Goal: Information Seeking & Learning: Learn about a topic

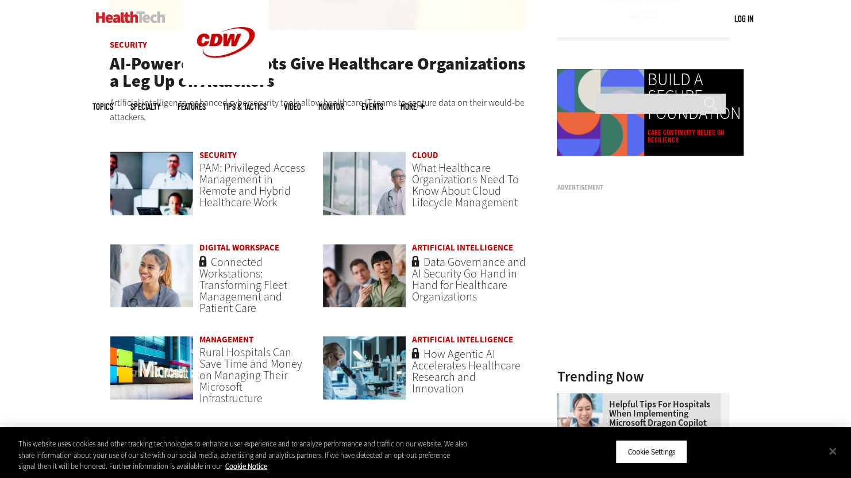
scroll to position [747, 0]
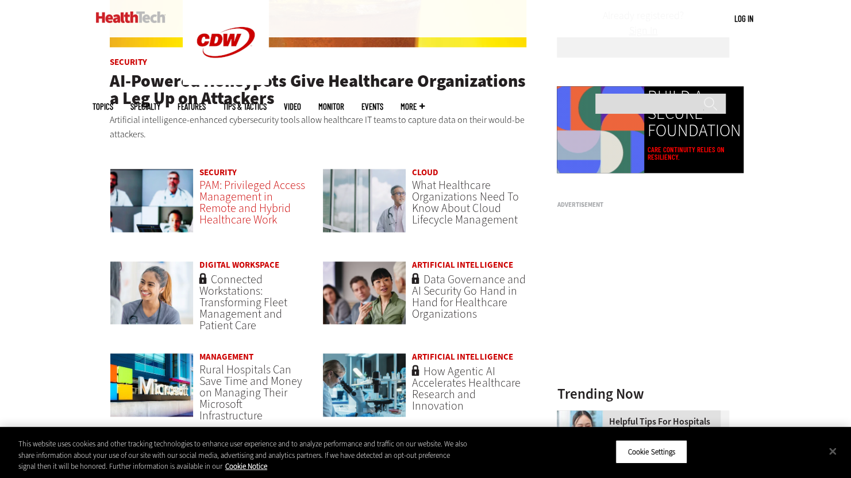
click at [222, 198] on span "PAM: Privileged Access Management in Remote and Hybrid Healthcare Work" at bounding box center [252, 203] width 106 height 50
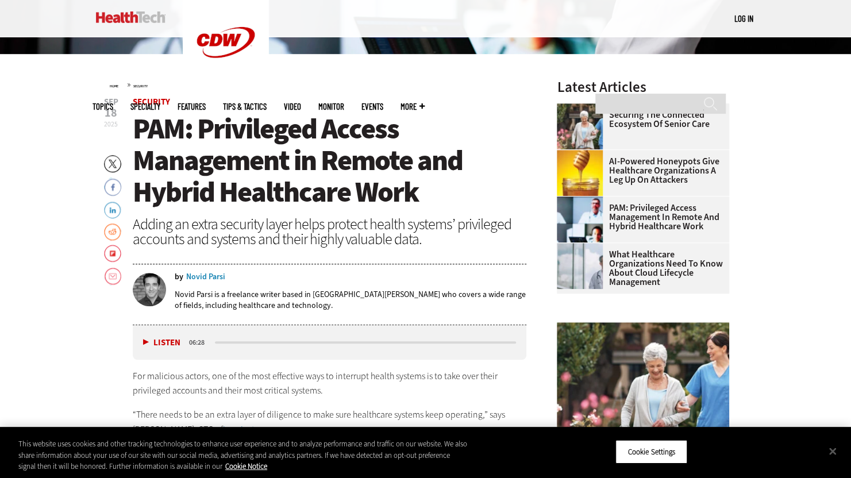
scroll to position [402, 0]
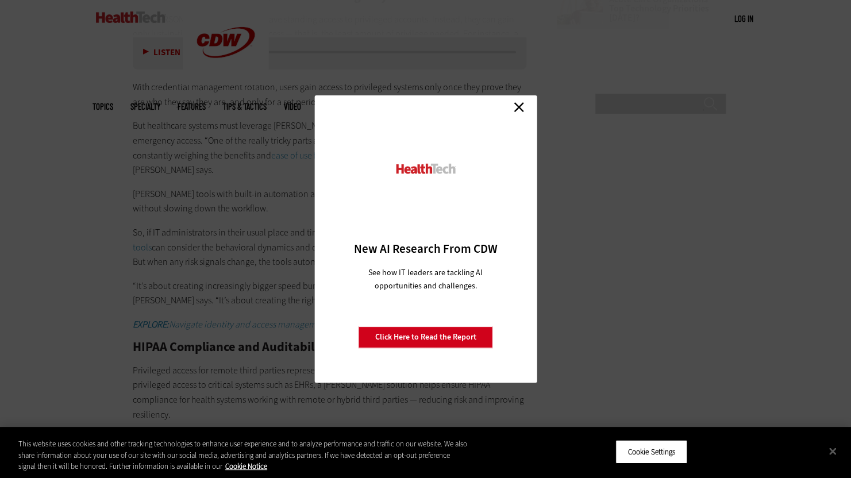
scroll to position [1897, 0]
click at [519, 105] on link "Close" at bounding box center [518, 106] width 17 height 17
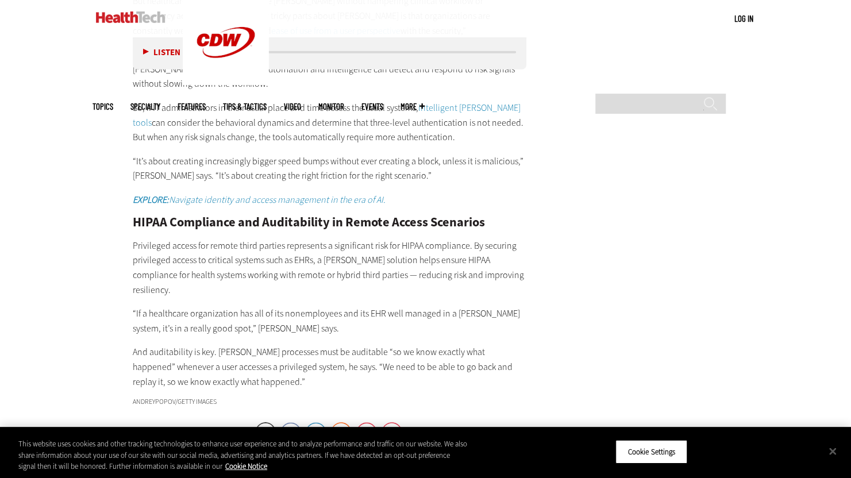
scroll to position [2012, 0]
